Goal: Check status

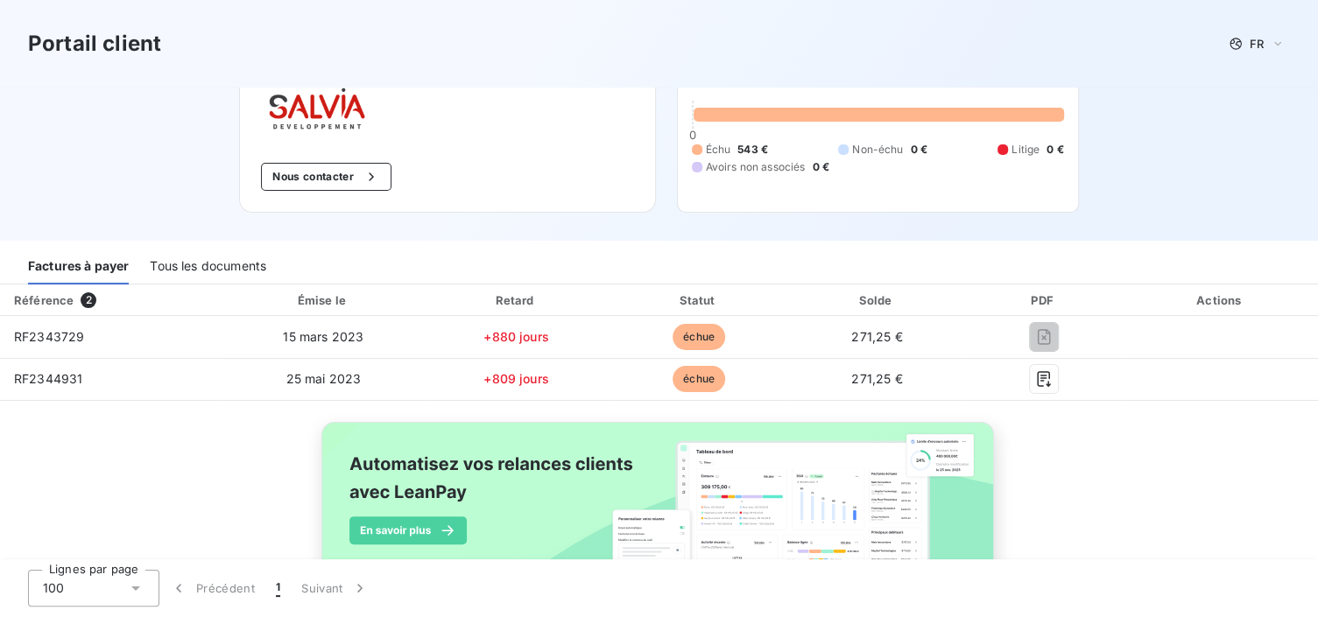
scroll to position [172, 0]
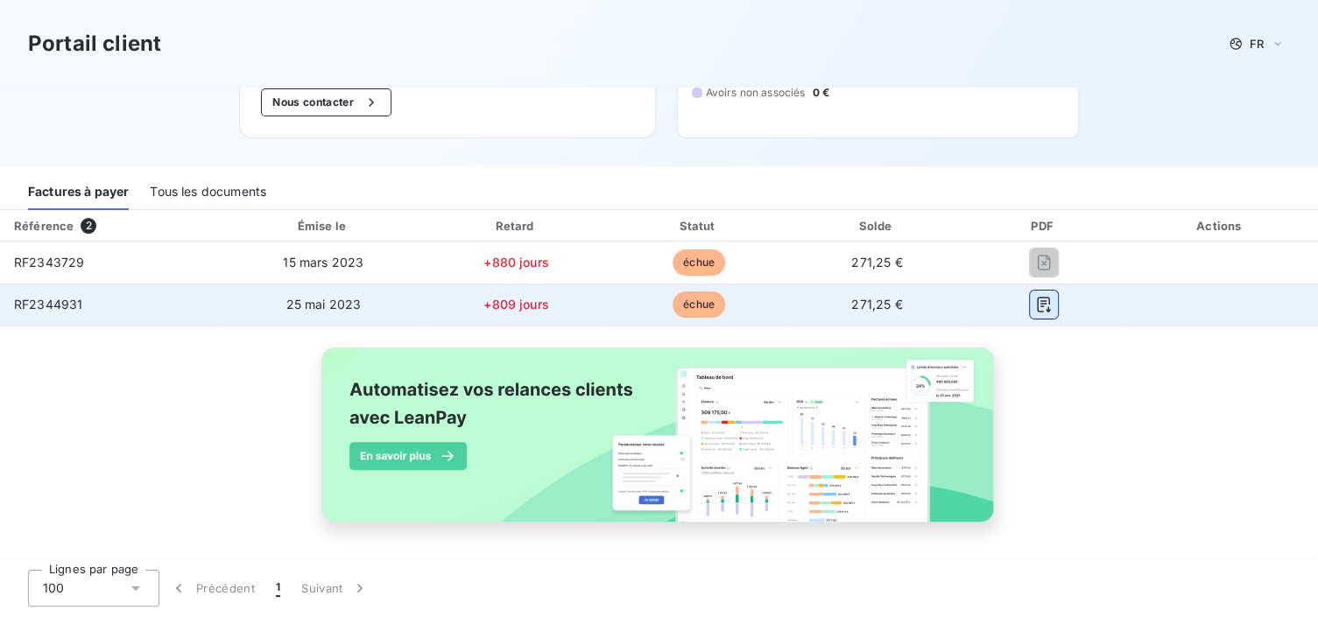
click at [1036, 305] on icon "button" at bounding box center [1044, 305] width 18 height 18
click at [1037, 306] on icon "button" at bounding box center [1043, 305] width 13 height 16
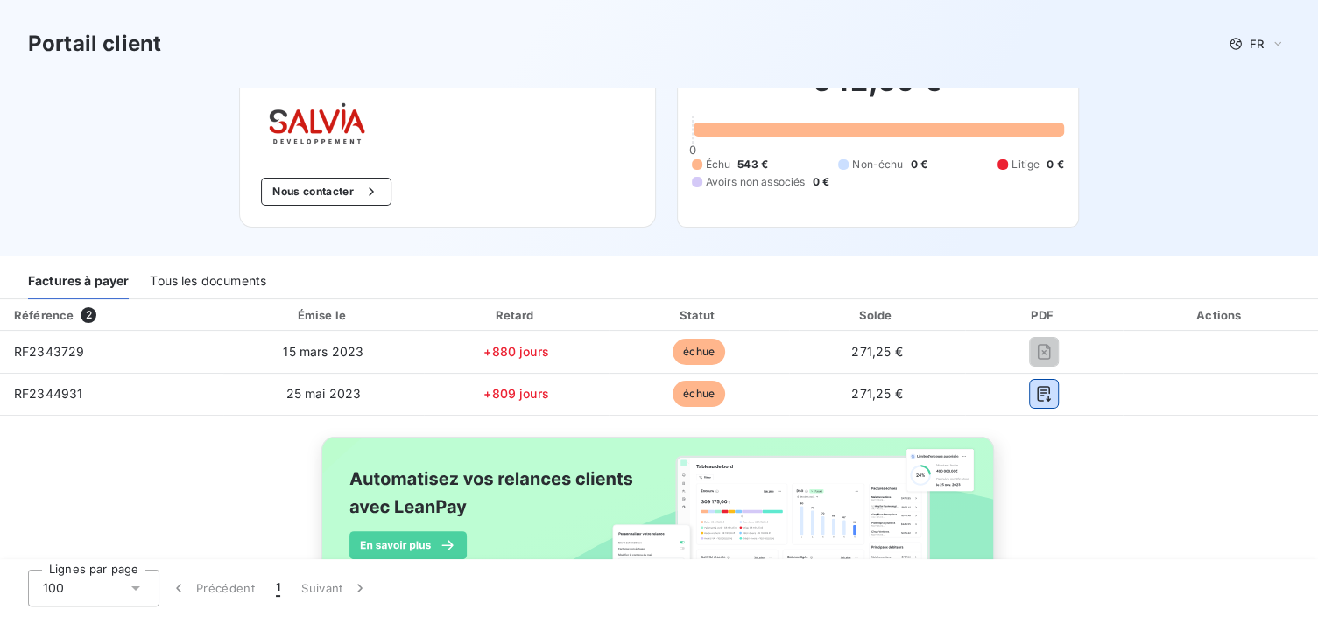
scroll to position [0, 0]
